Goal: Transaction & Acquisition: Book appointment/travel/reservation

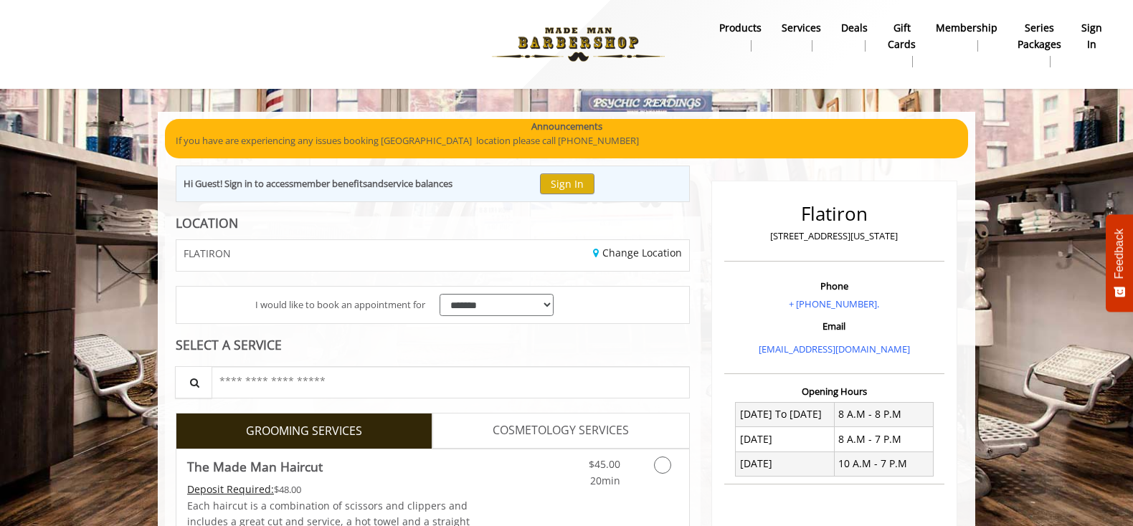
click at [331, 260] on div "FLATIRON" at bounding box center [299, 255] width 267 height 31
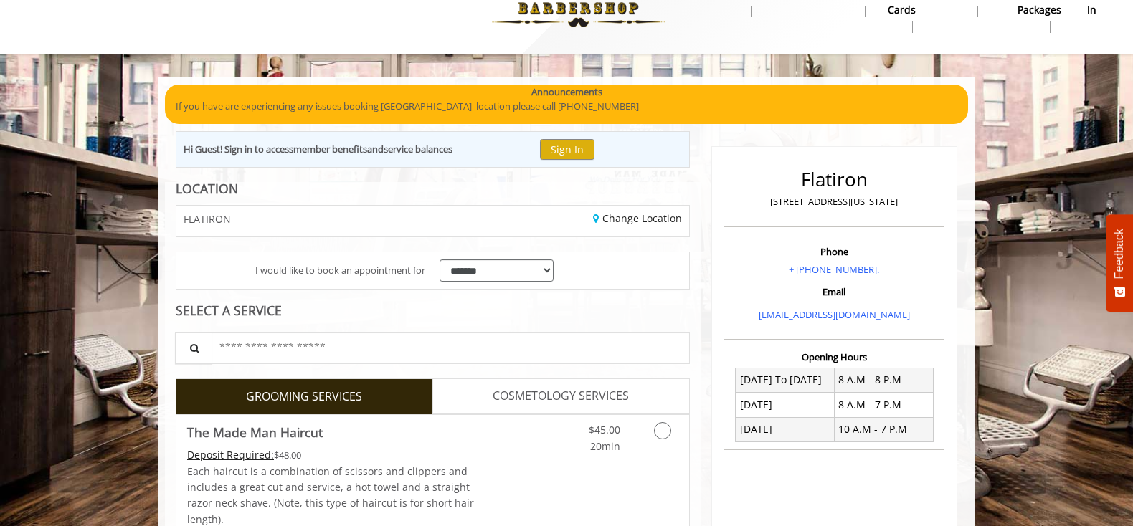
scroll to position [48, 0]
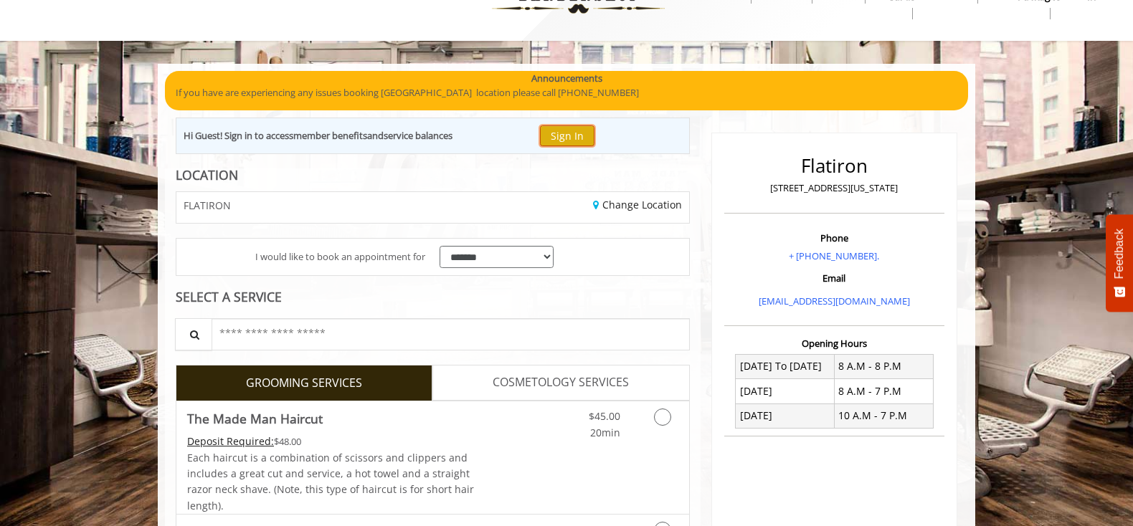
click at [573, 143] on button "Sign In" at bounding box center [567, 135] width 55 height 21
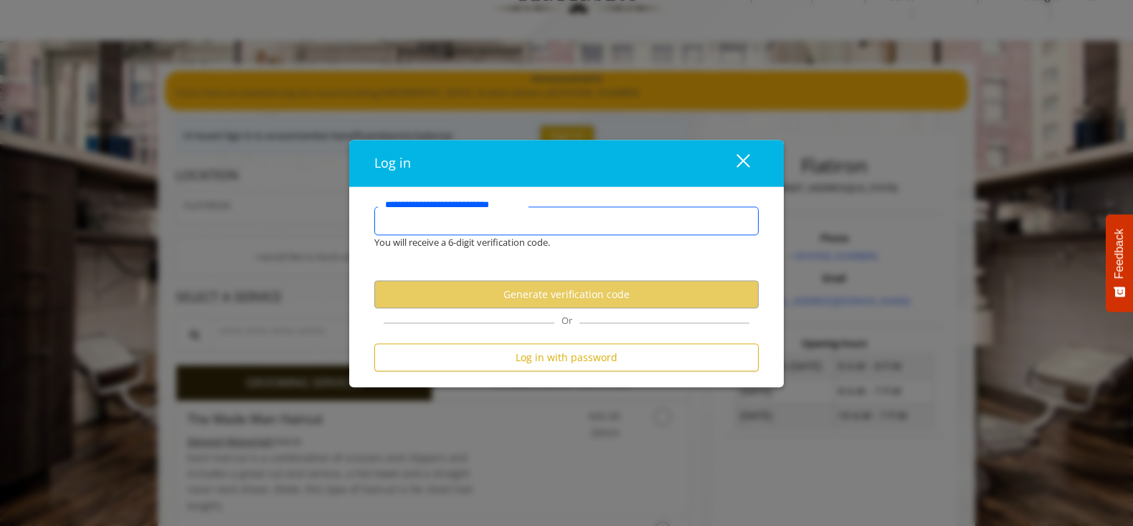
click at [475, 230] on input "**********" at bounding box center [566, 221] width 384 height 29
click at [475, 222] on input "**********" at bounding box center [566, 221] width 384 height 29
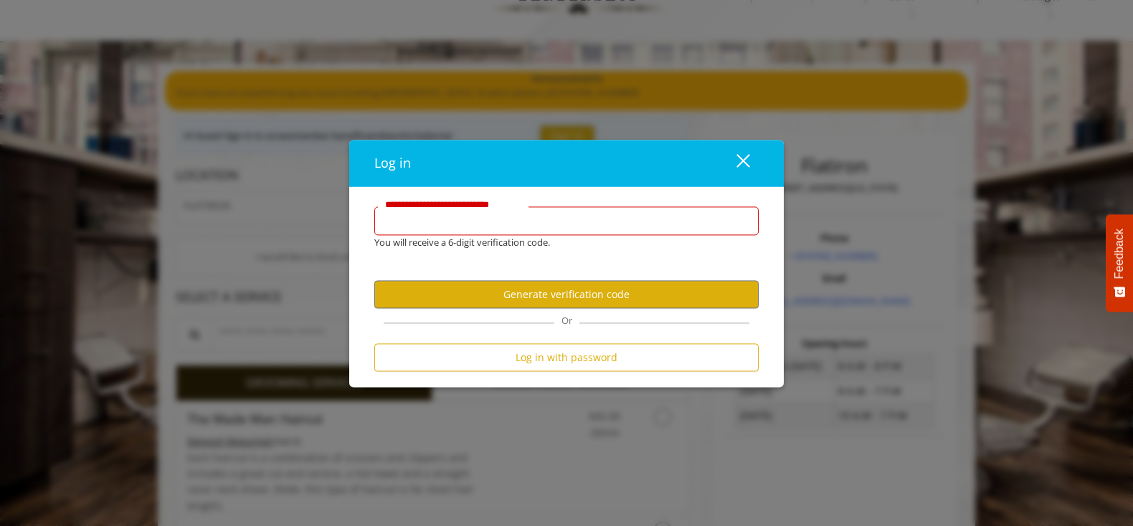
click at [501, 225] on input "**********" at bounding box center [566, 221] width 384 height 29
click at [503, 225] on input "**********" at bounding box center [566, 221] width 384 height 29
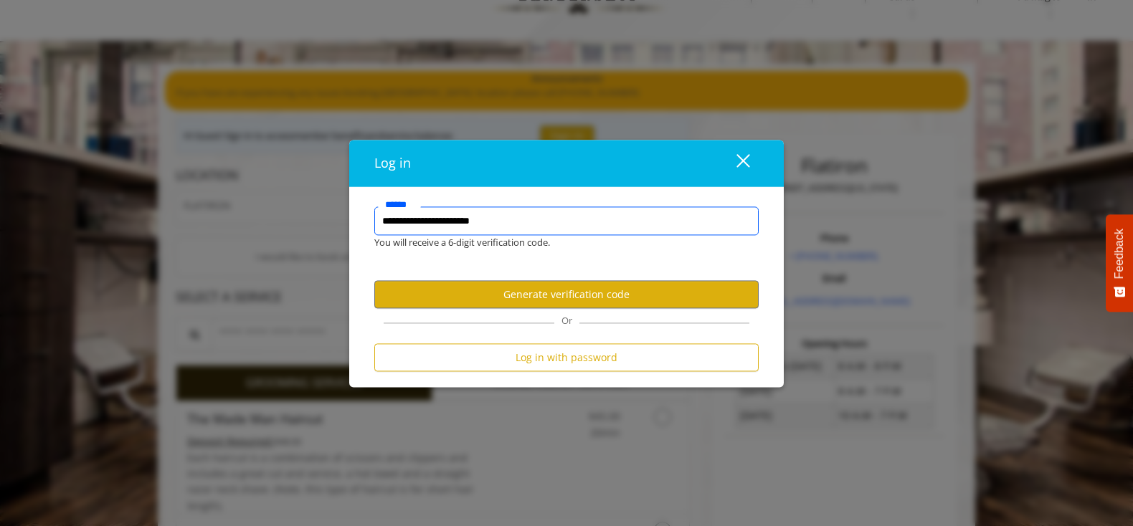
type input "**********"
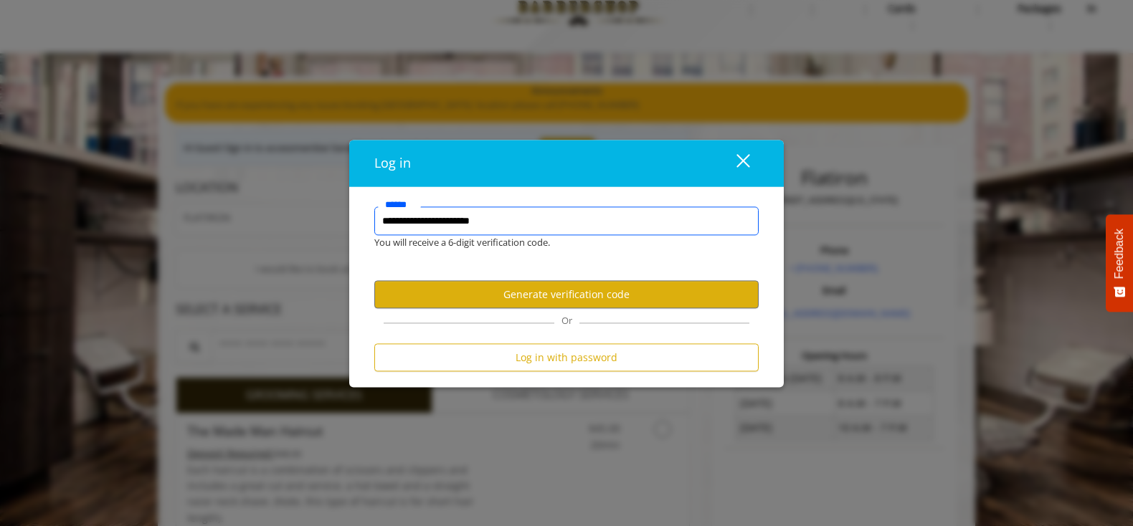
scroll to position [29, 0]
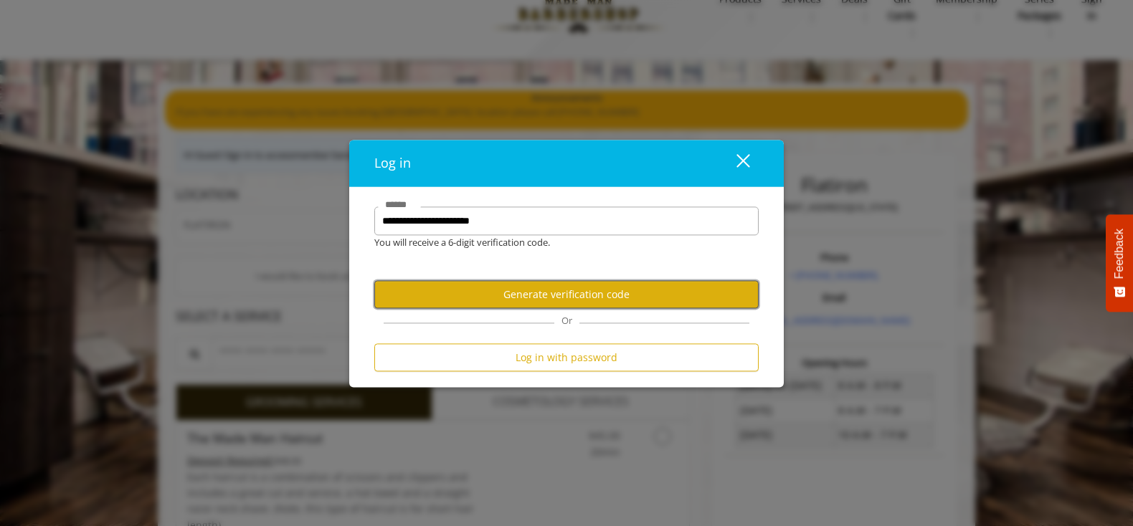
click at [503, 289] on button "Generate verification code" at bounding box center [566, 295] width 384 height 28
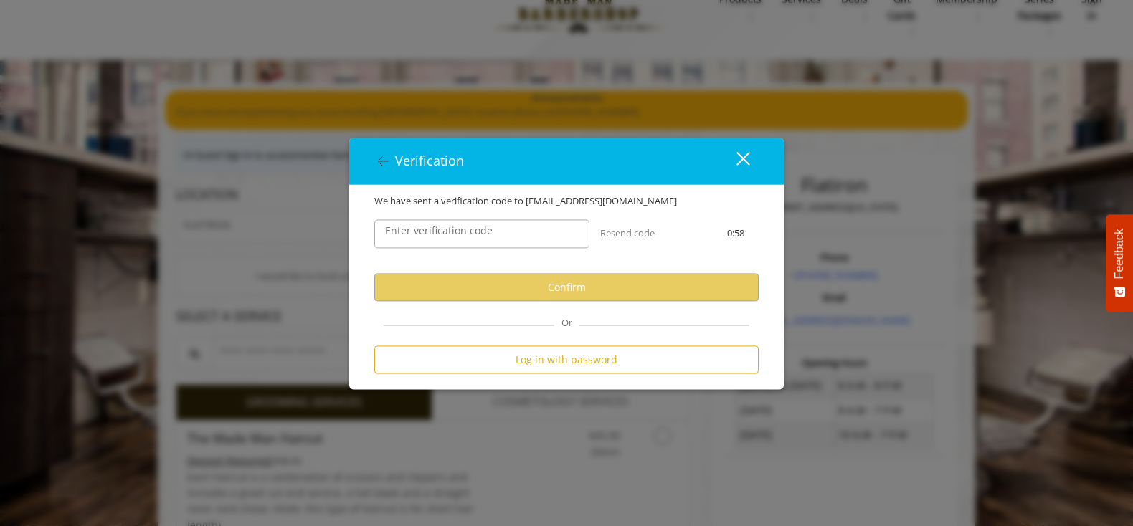
click at [472, 237] on label "Enter verification code" at bounding box center [439, 232] width 122 height 16
click at [472, 237] on input "Enter verification code" at bounding box center [481, 234] width 215 height 29
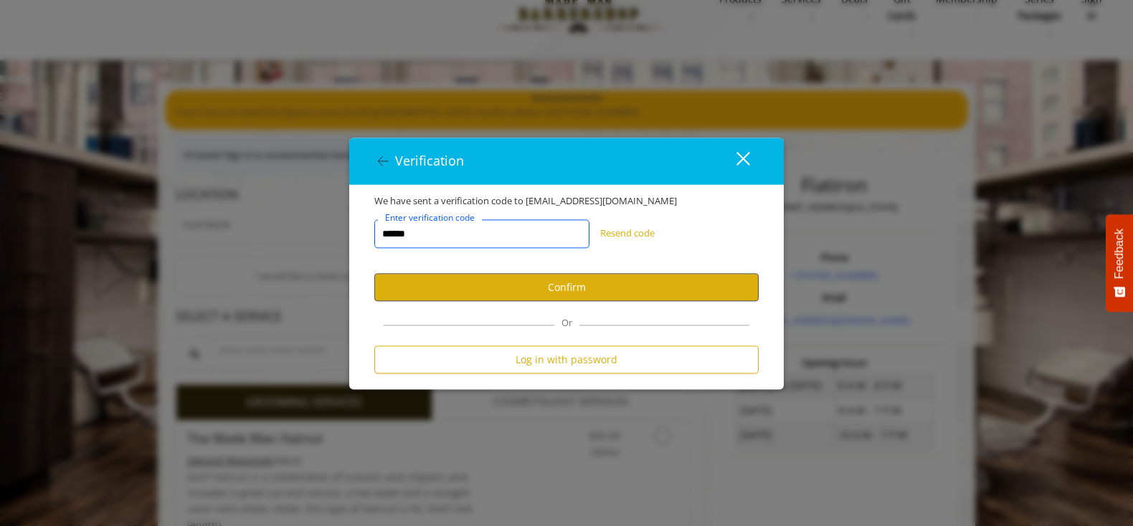
type input "******"
click at [491, 279] on button "Confirm" at bounding box center [566, 288] width 384 height 28
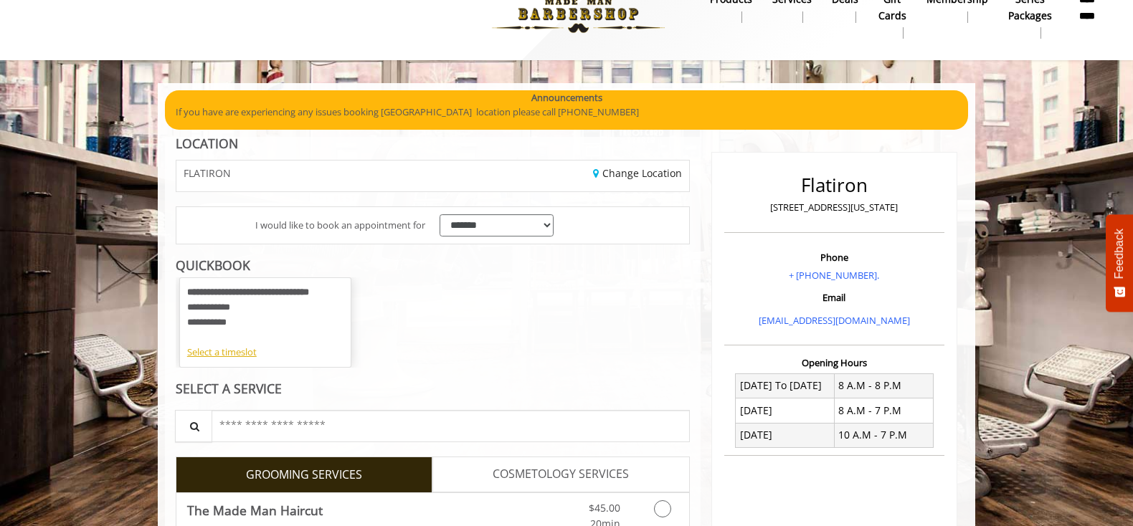
click at [283, 184] on div "FLATIRON" at bounding box center [299, 176] width 267 height 31
click at [283, 181] on div "FLATIRON" at bounding box center [299, 176] width 267 height 31
click at [645, 173] on link "Change Location" at bounding box center [637, 173] width 89 height 14
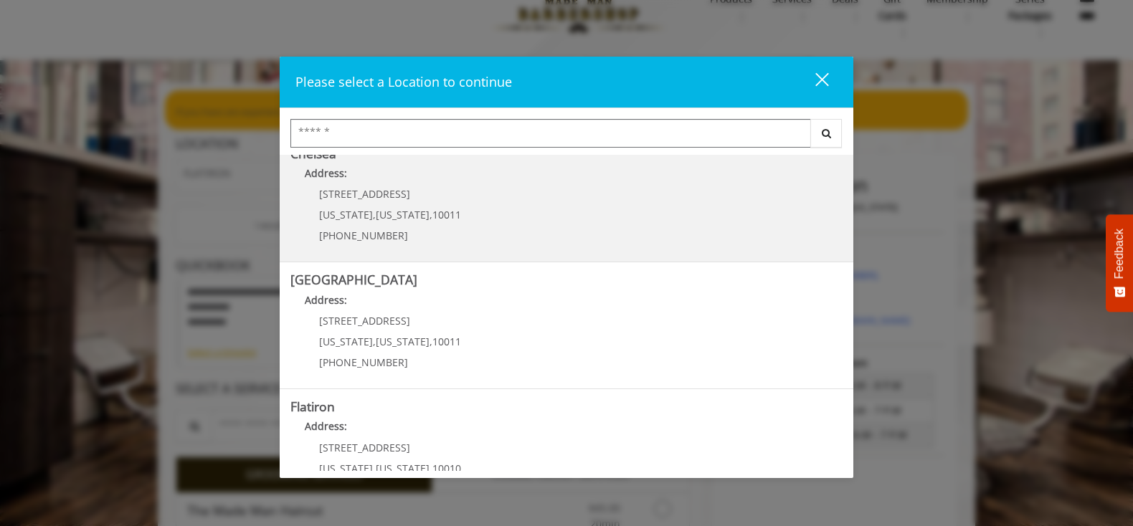
scroll to position [148, 0]
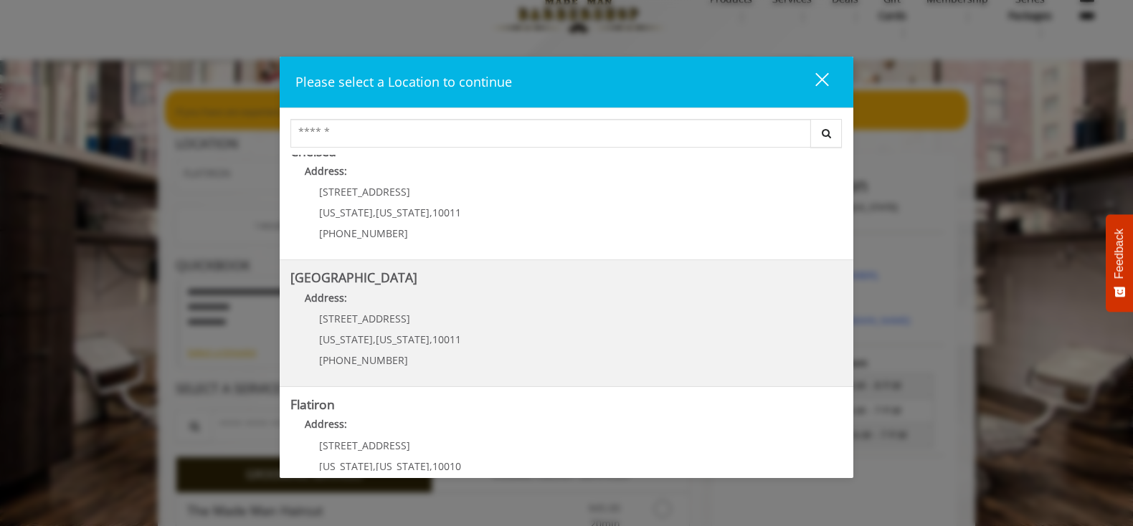
click at [436, 295] on Street "Address:" at bounding box center [566, 301] width 552 height 23
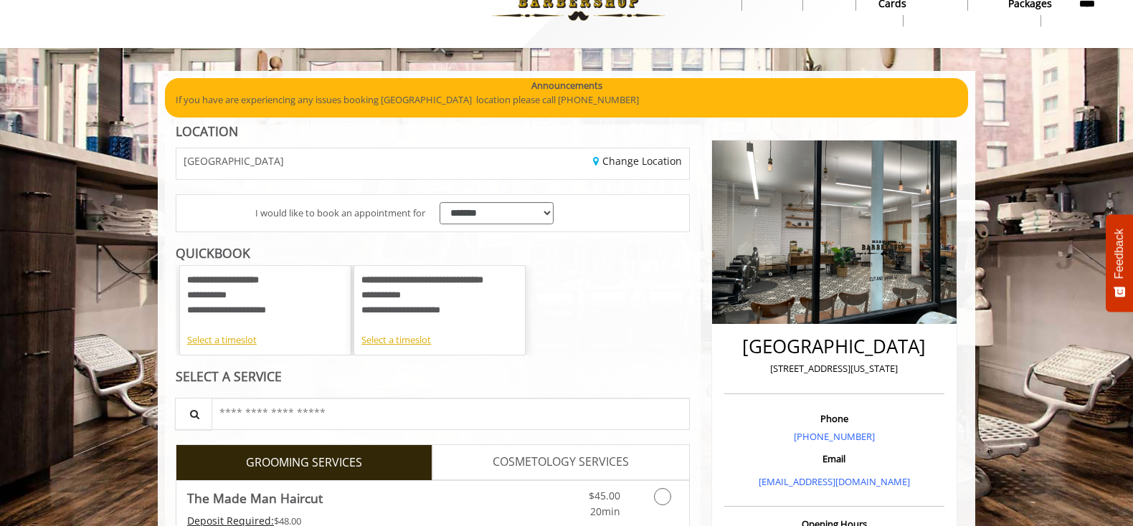
scroll to position [51, 0]
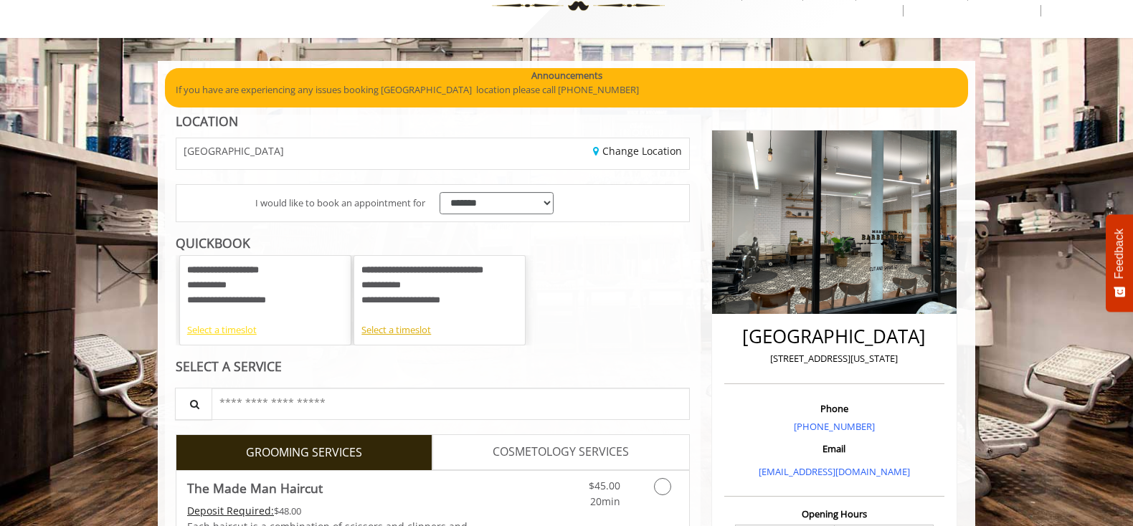
click at [241, 332] on div "Select a timeslot" at bounding box center [265, 330] width 156 height 15
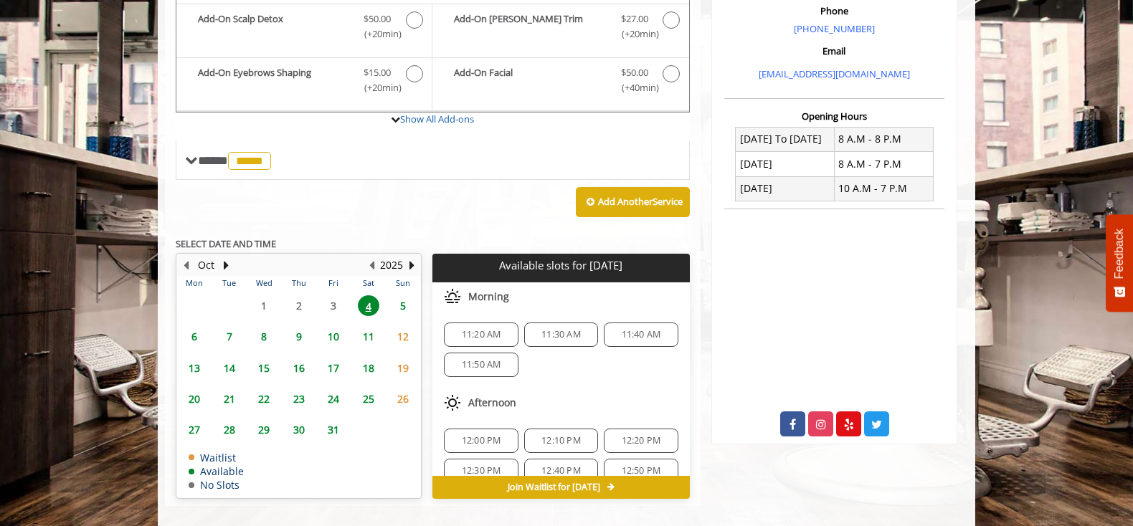
scroll to position [464, 0]
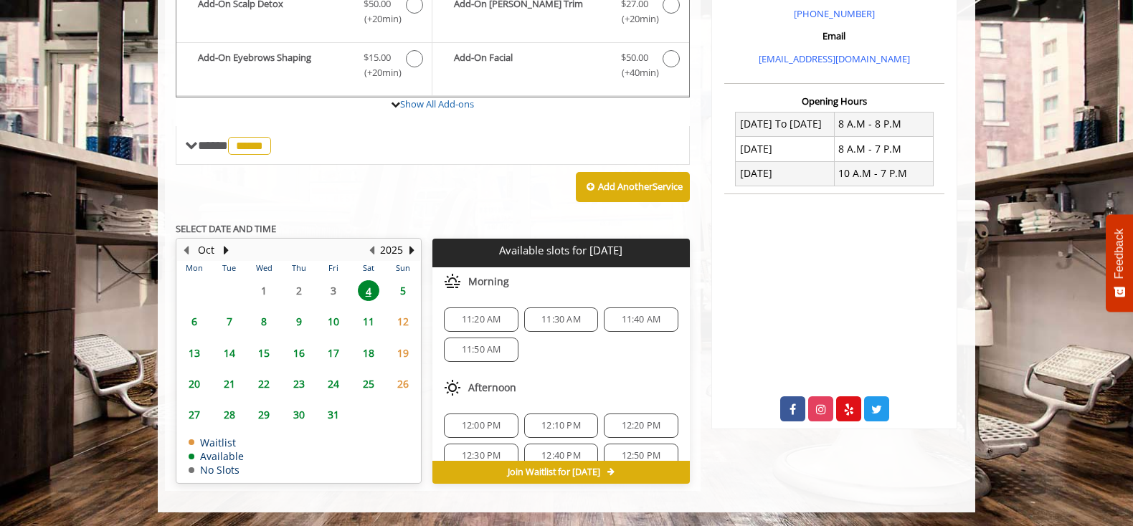
click at [569, 325] on div "11:30 AM" at bounding box center [561, 320] width 74 height 24
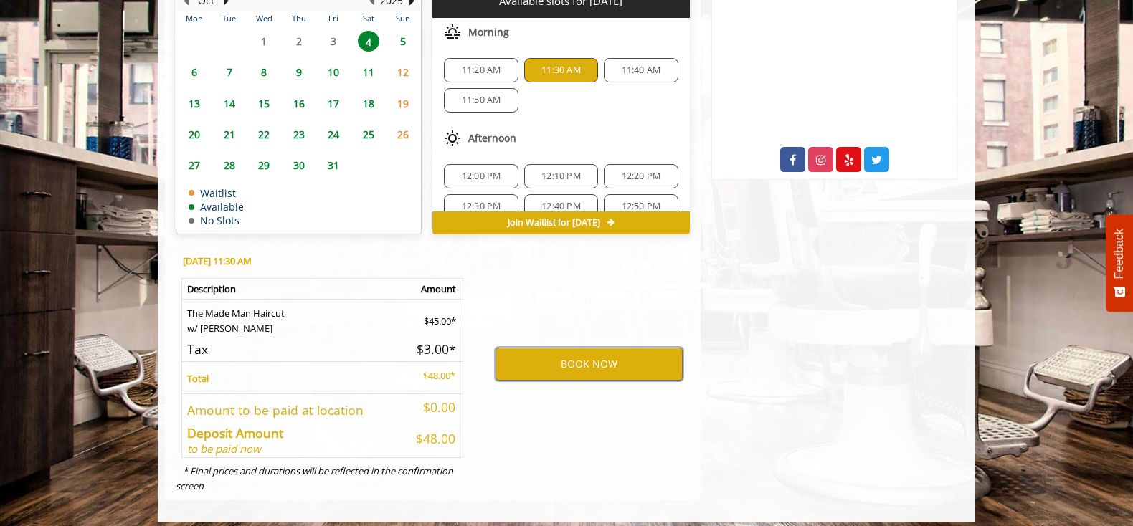
scroll to position [717, 0]
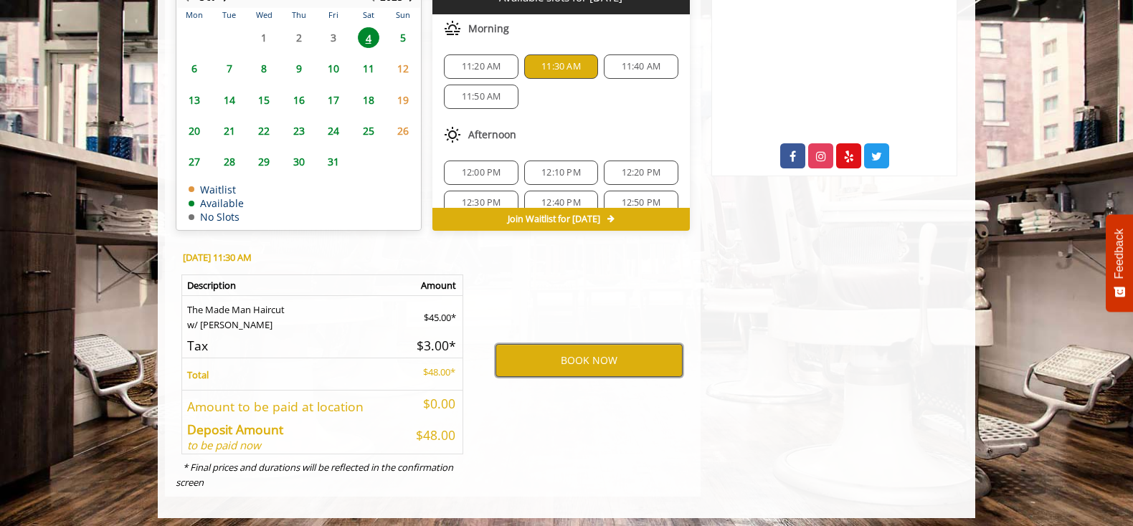
click at [554, 361] on button "BOOK NOW" at bounding box center [589, 360] width 187 height 33
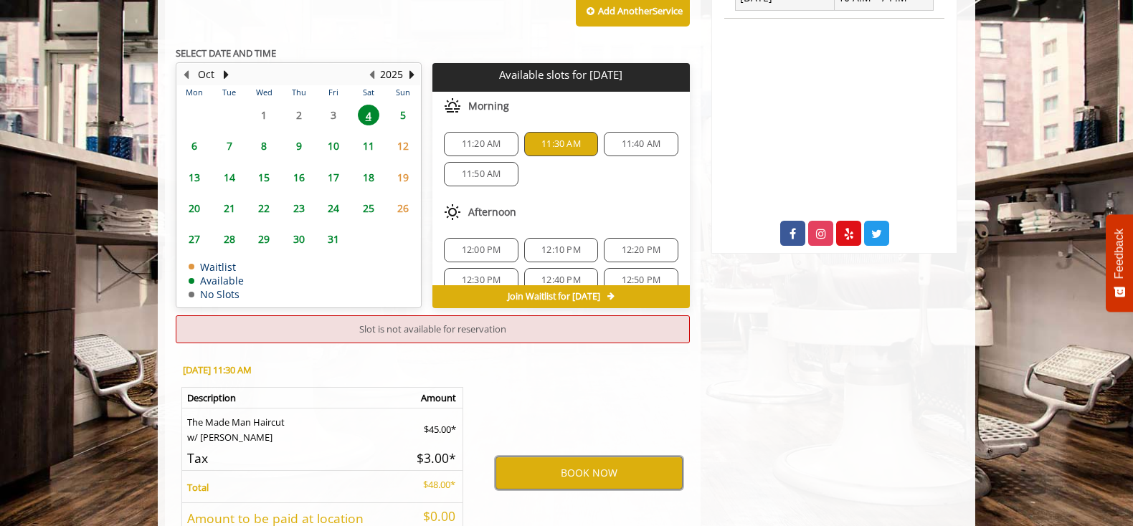
scroll to position [637, 0]
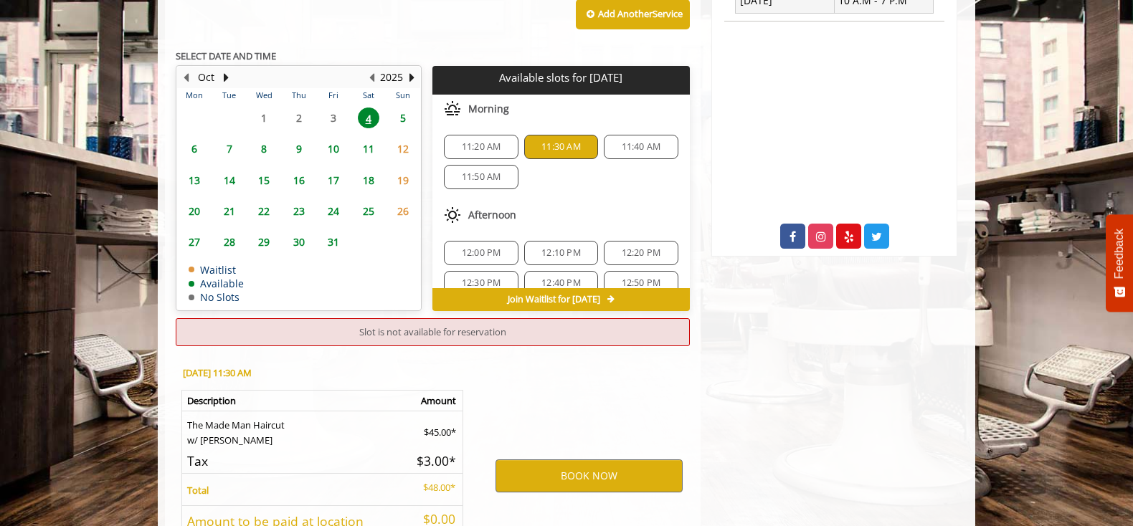
click at [641, 146] on span "11:40 AM" at bounding box center [641, 146] width 39 height 11
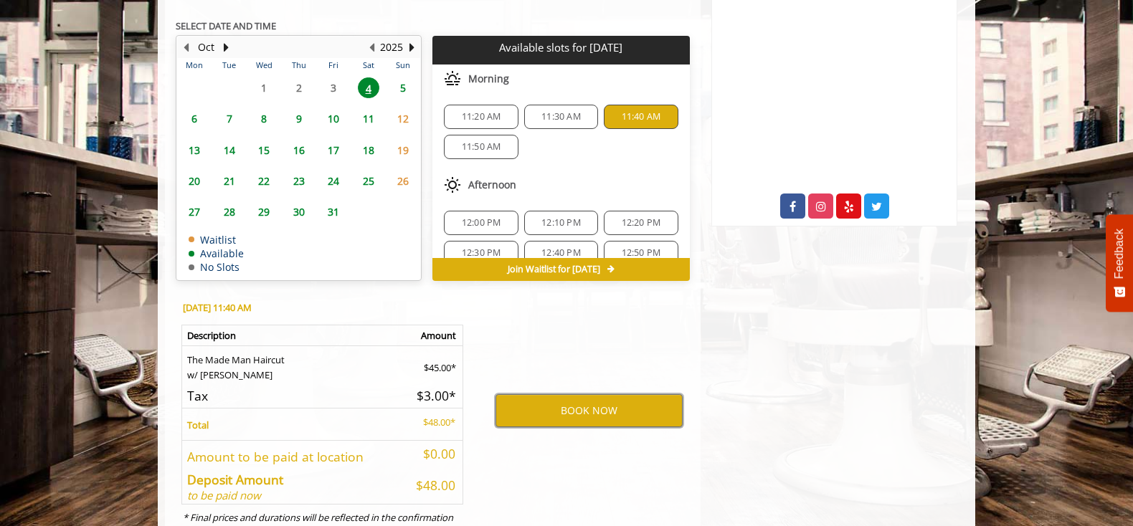
scroll to position [668, 0]
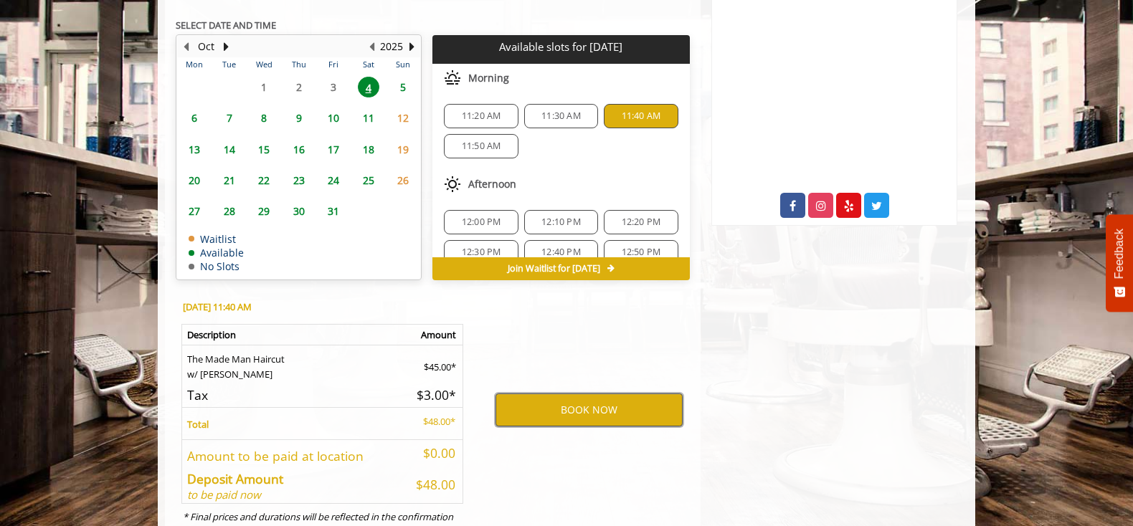
click at [545, 404] on button "BOOK NOW" at bounding box center [589, 410] width 187 height 33
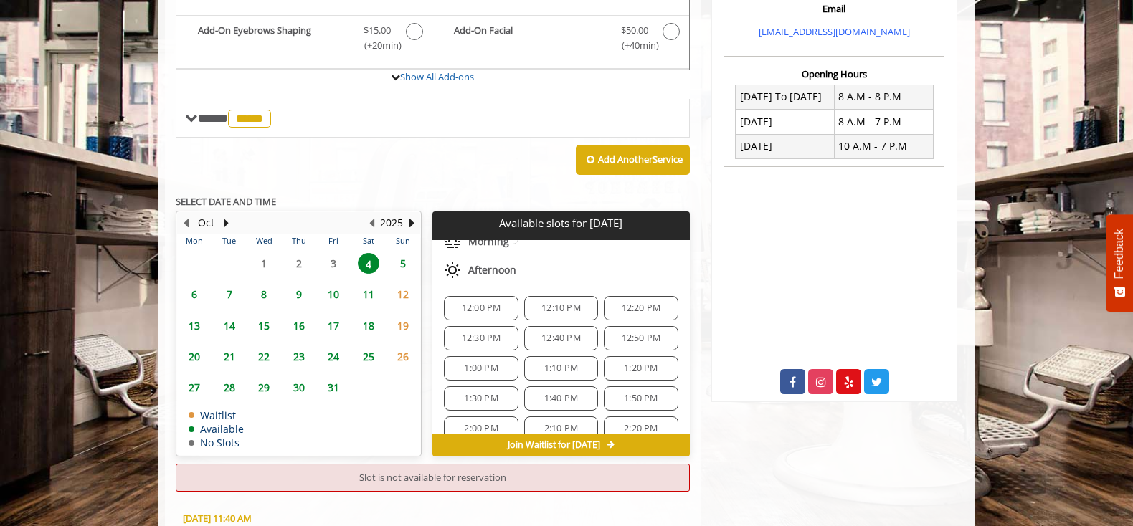
scroll to position [91, 0]
click at [566, 449] on span "Join Waitlist for Sat, Oct 04 2025" at bounding box center [554, 445] width 93 height 11
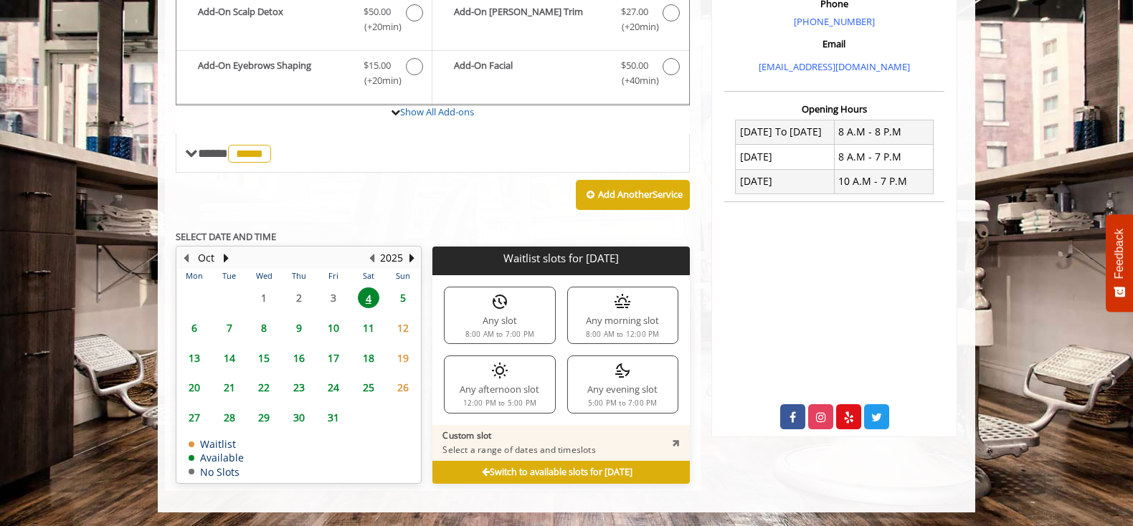
click at [626, 306] on img at bounding box center [622, 301] width 17 height 17
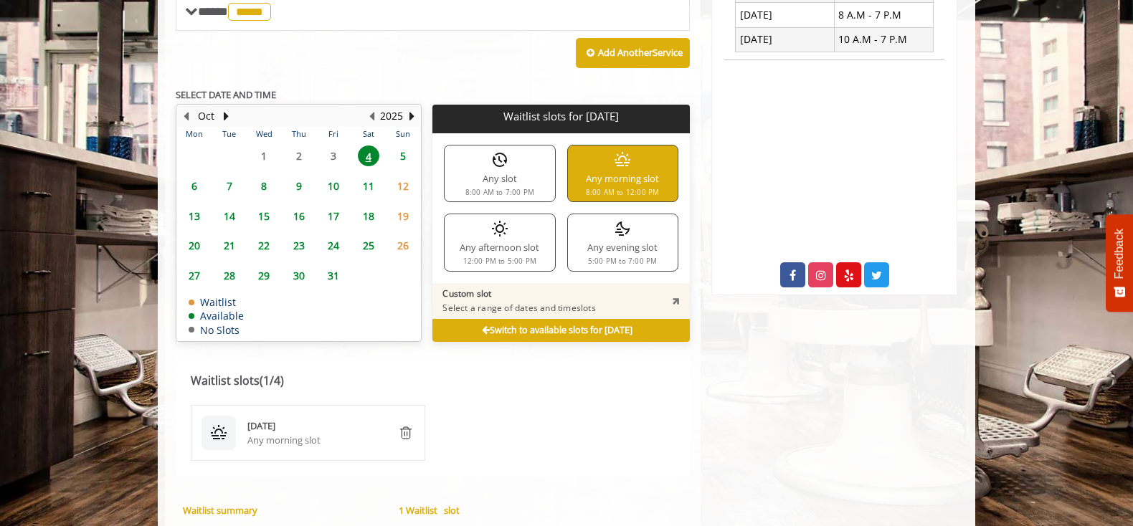
scroll to position [600, 0]
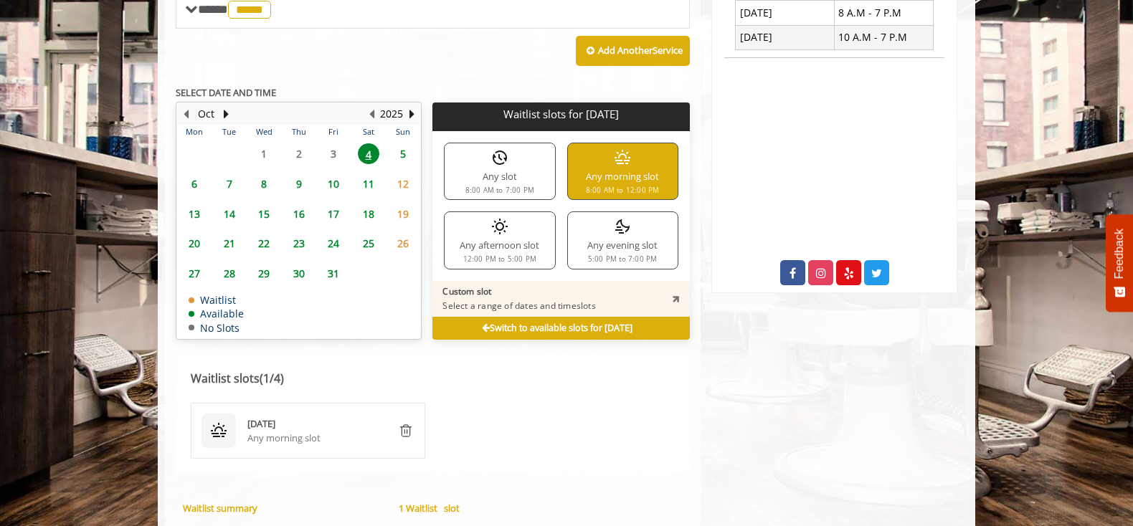
click at [482, 332] on icon at bounding box center [486, 328] width 8 height 9
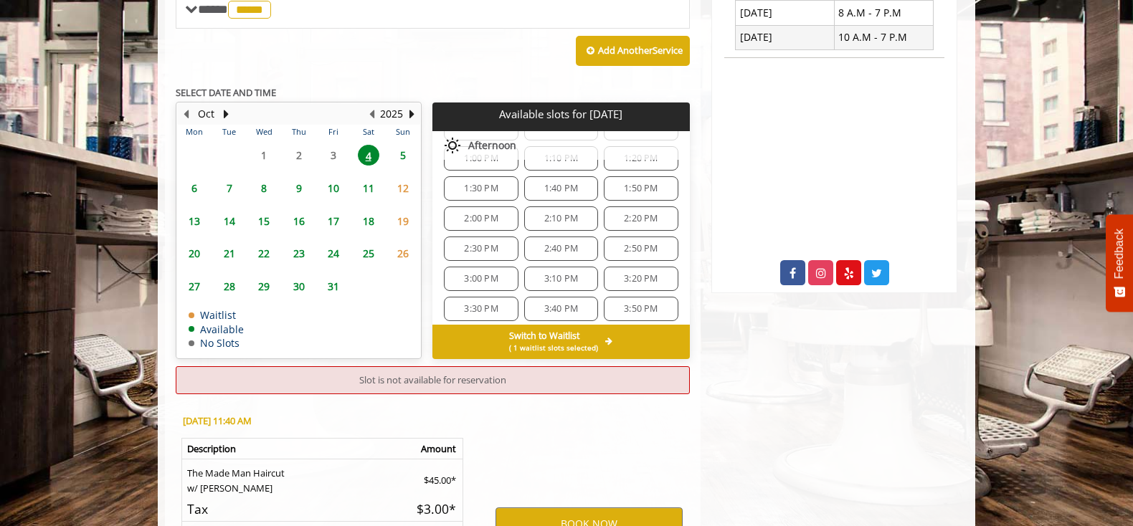
scroll to position [0, 0]
